Goal: Information Seeking & Learning: Understand process/instructions

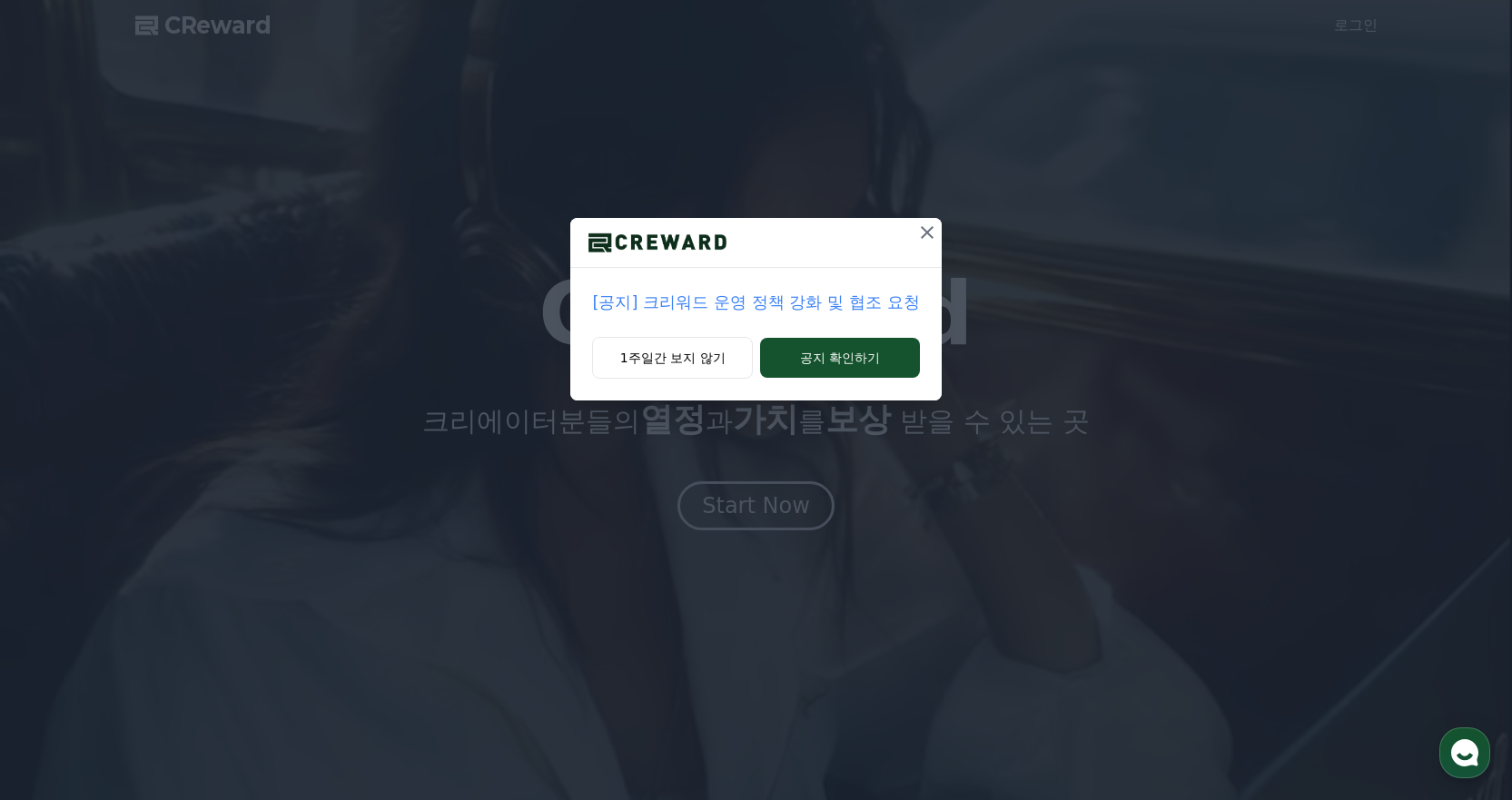
click at [925, 230] on icon at bounding box center [927, 233] width 13 height 13
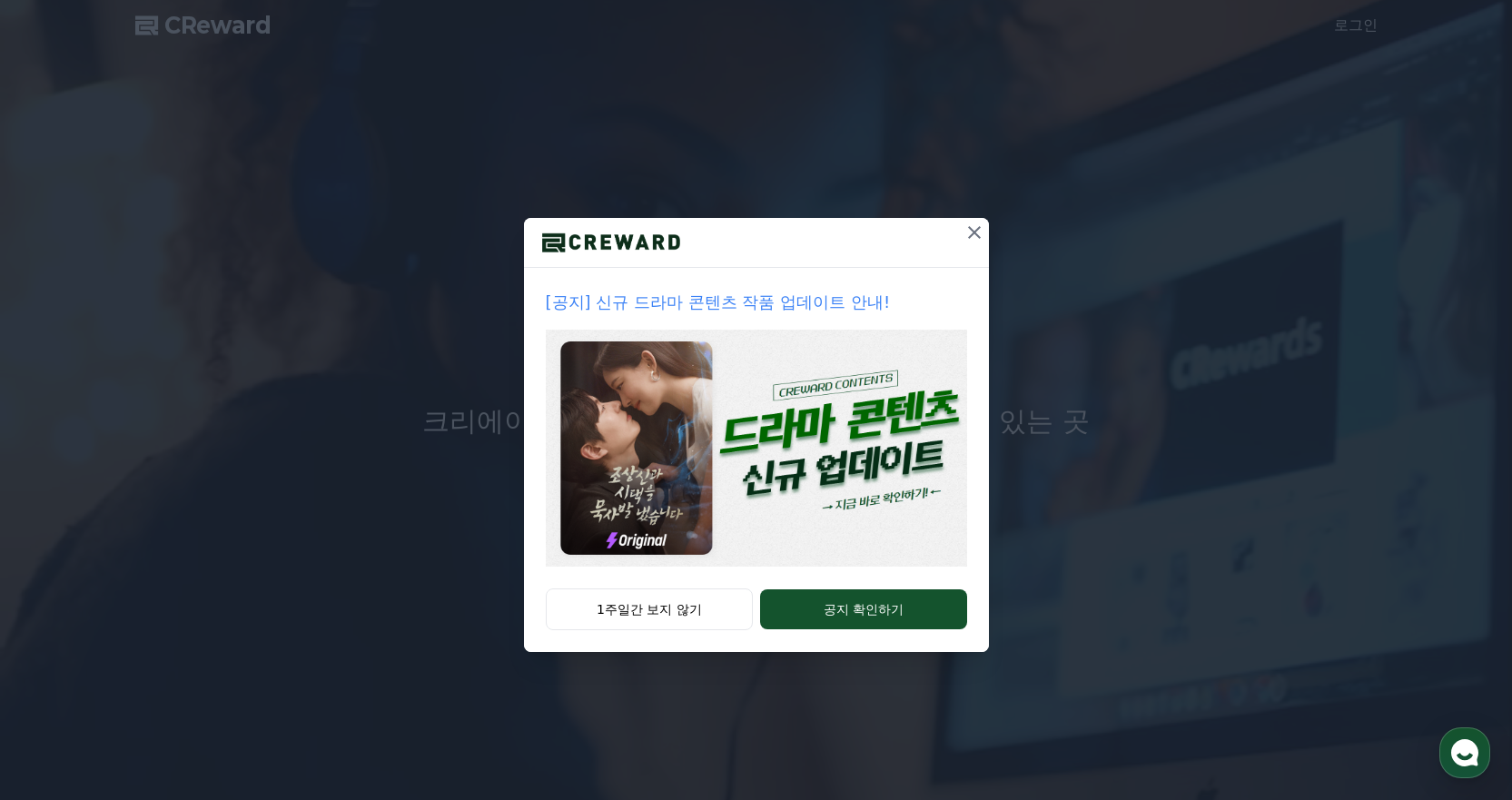
click at [973, 231] on icon at bounding box center [975, 233] width 13 height 13
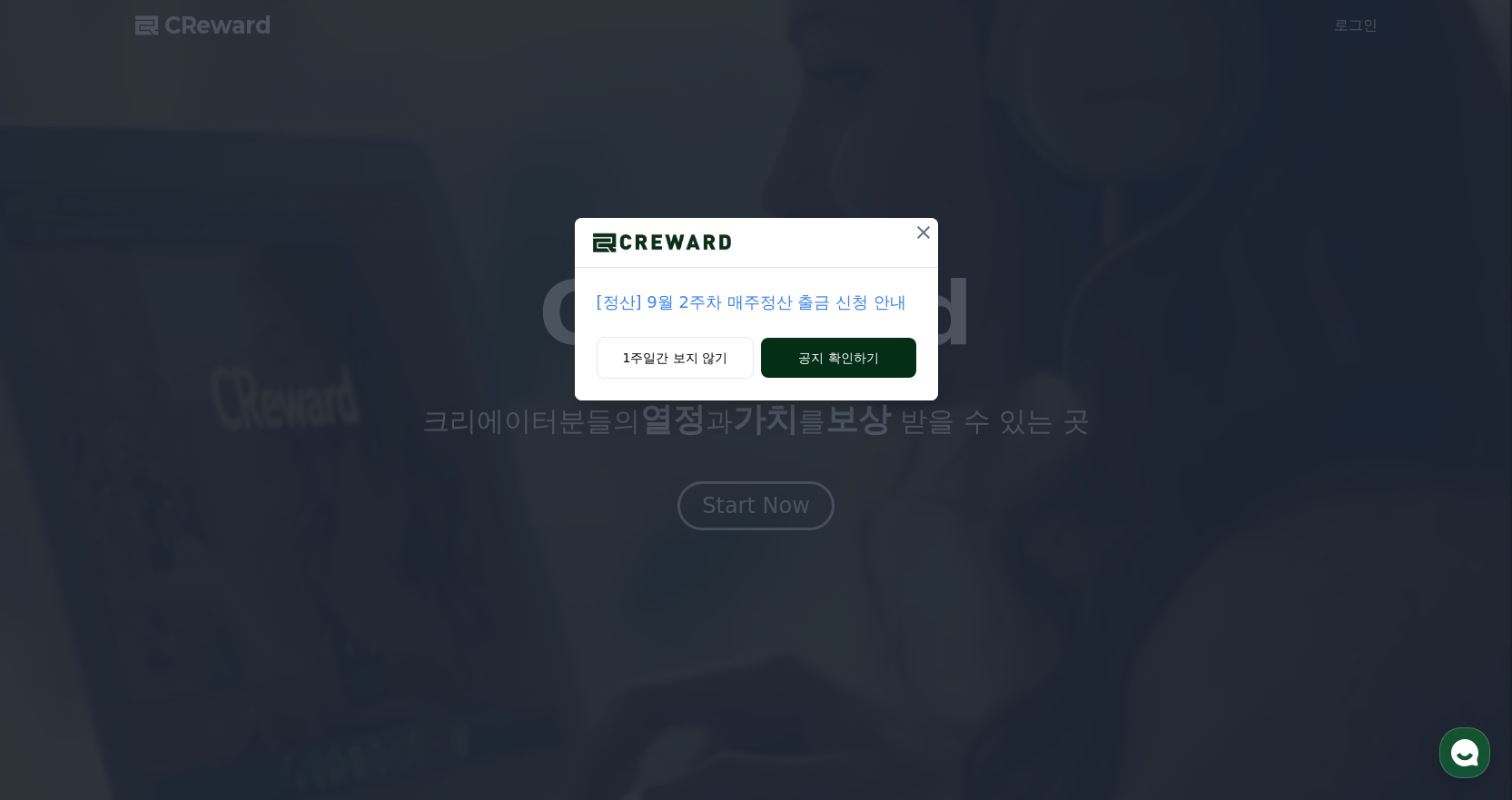
click at [829, 360] on button "공지 확인하기" at bounding box center [837, 357] width 154 height 40
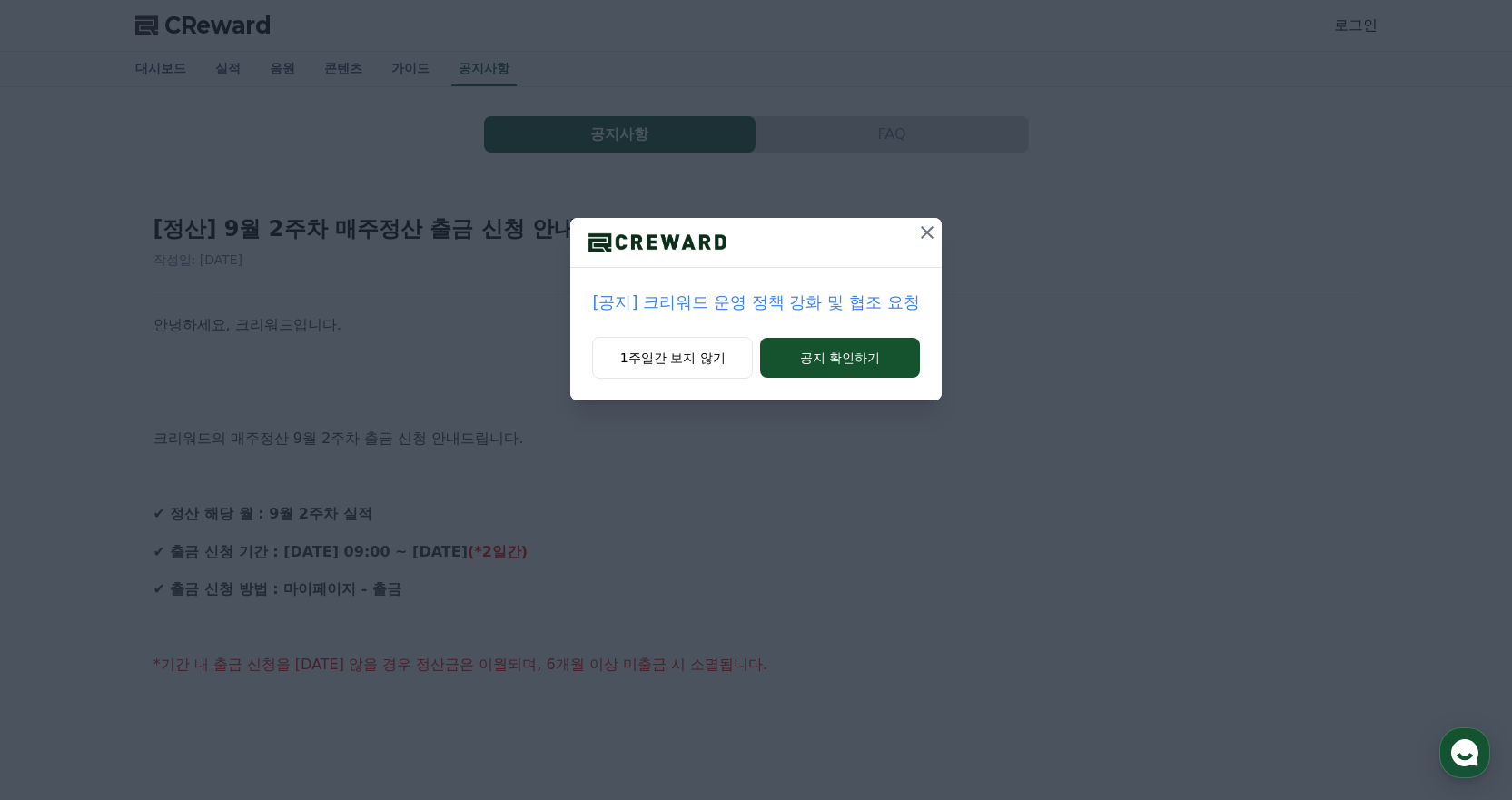
click at [935, 225] on icon at bounding box center [926, 232] width 22 height 22
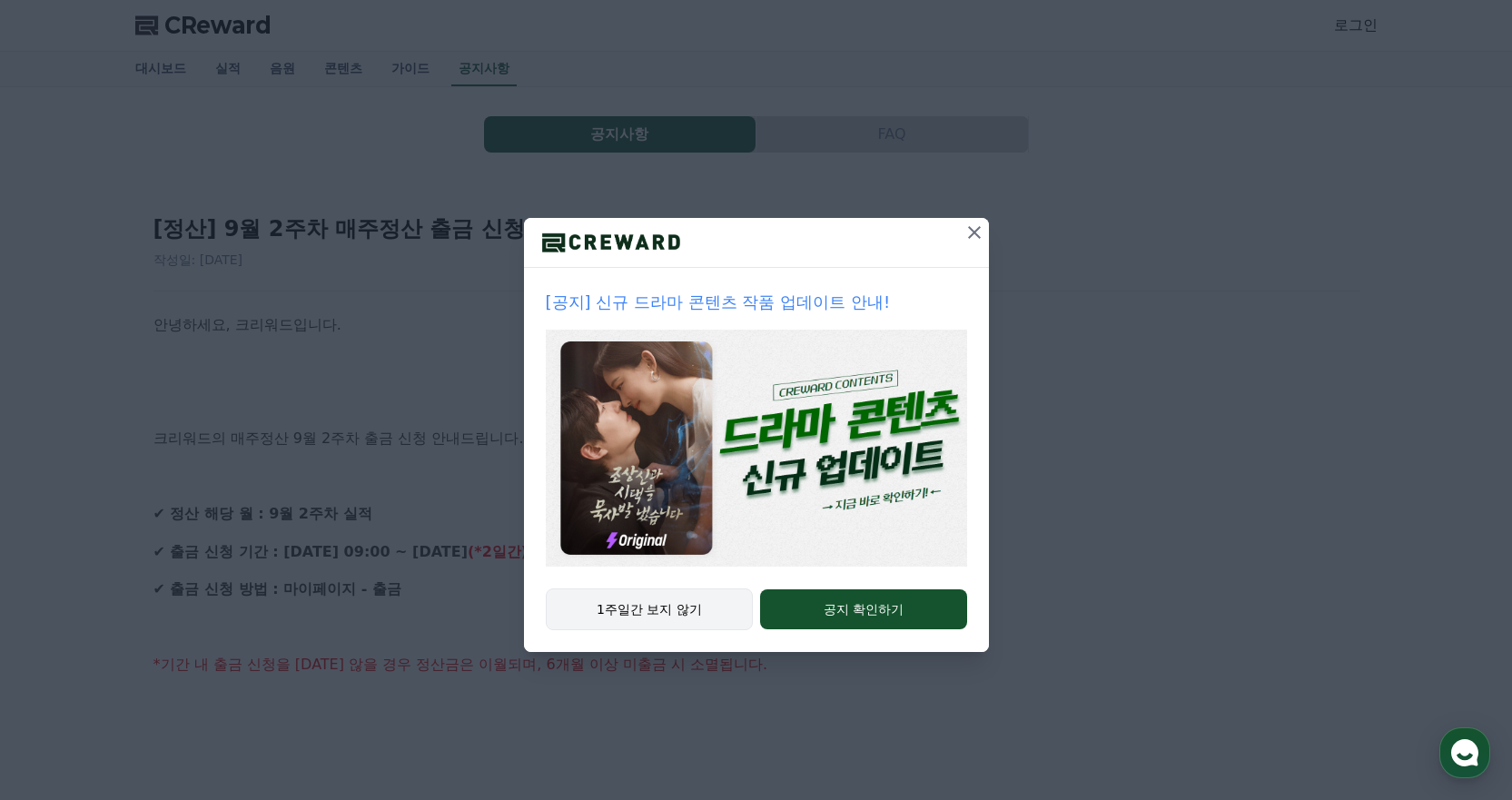
click at [660, 603] on button "1주일간 보지 않기" at bounding box center [649, 609] width 208 height 42
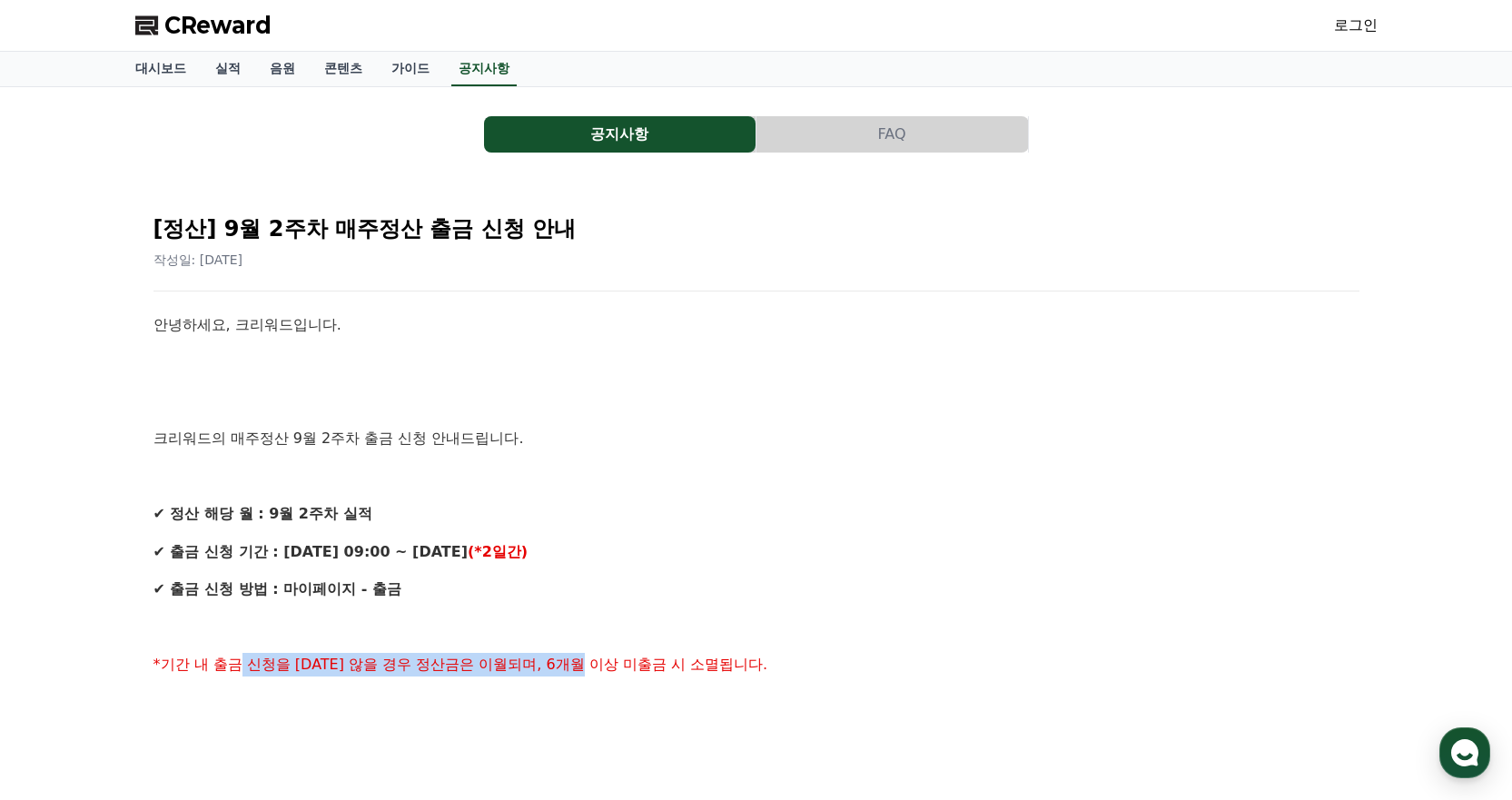
drag, startPoint x: 244, startPoint y: 666, endPoint x: 611, endPoint y: 661, distance: 367.0
click at [611, 661] on span "*기간 내 출금 신청을 하지 않을 경우 정산금은 이월되며, 6개월 이상 미출금 시 소멸됩니다." at bounding box center [460, 664] width 615 height 17
click at [150, 68] on link "대시보드" at bounding box center [160, 68] width 80 height 35
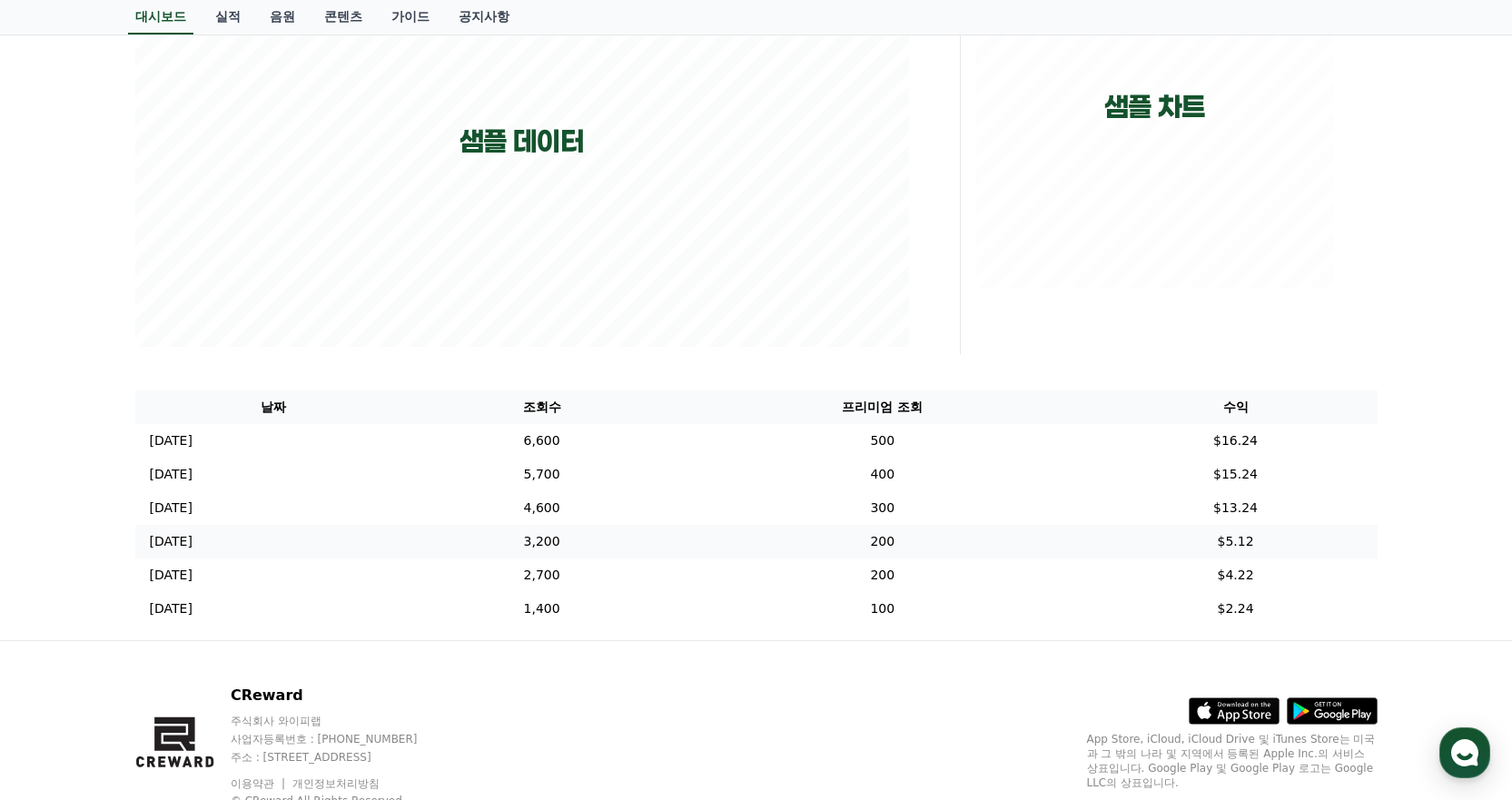
scroll to position [363, 0]
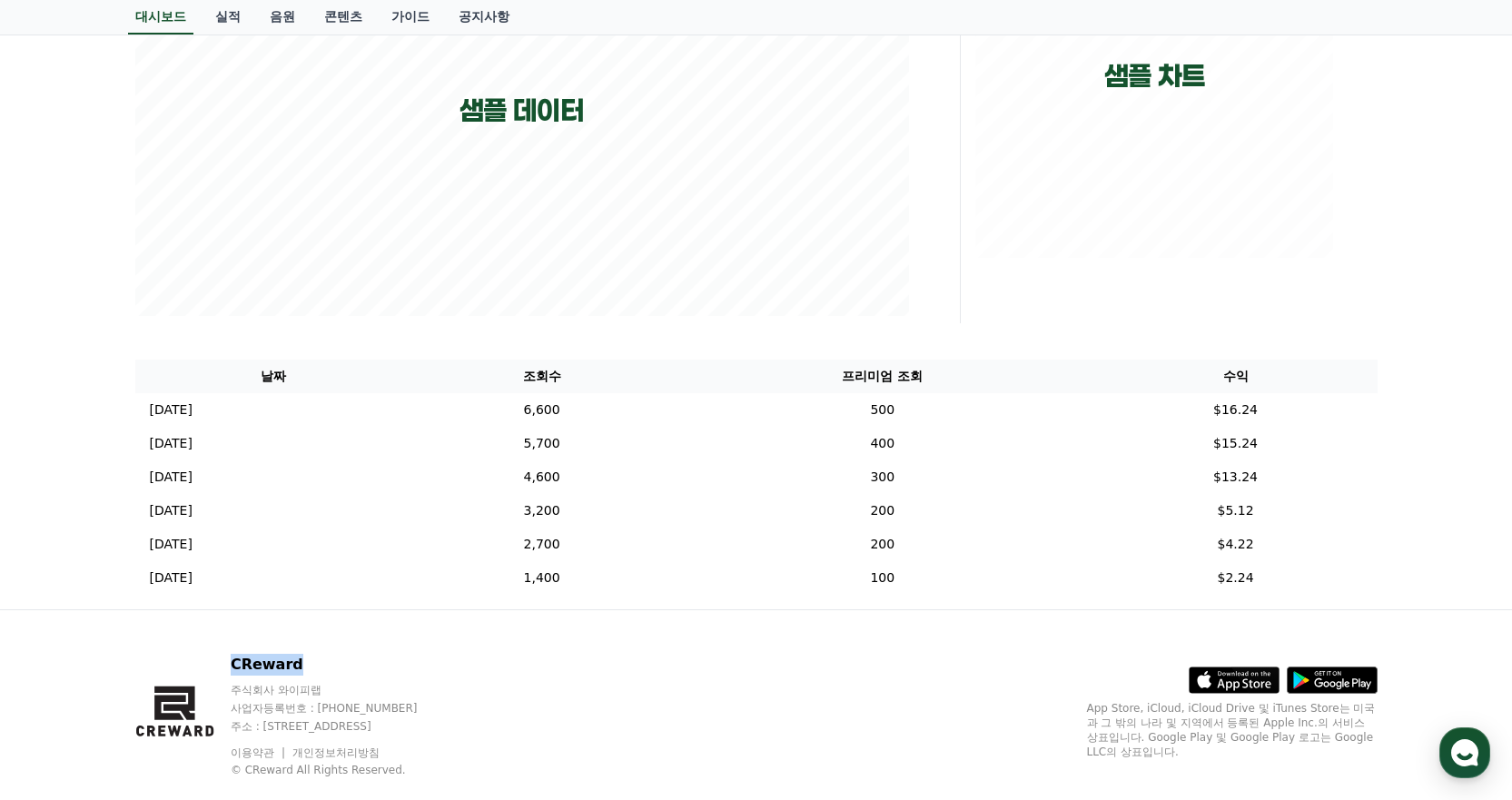
drag, startPoint x: 238, startPoint y: 664, endPoint x: 302, endPoint y: 665, distance: 64.0
click at [302, 665] on p "CReward" at bounding box center [342, 664] width 222 height 22
copy p "CReward"
